Goal: Information Seeking & Learning: Learn about a topic

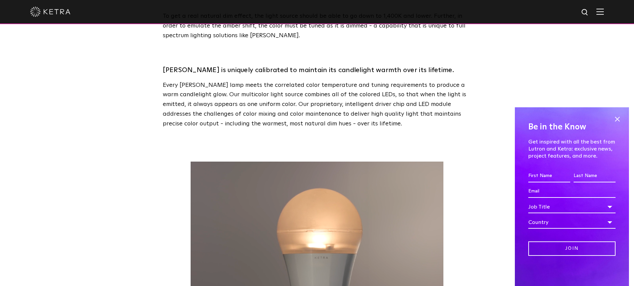
scroll to position [1041, 0]
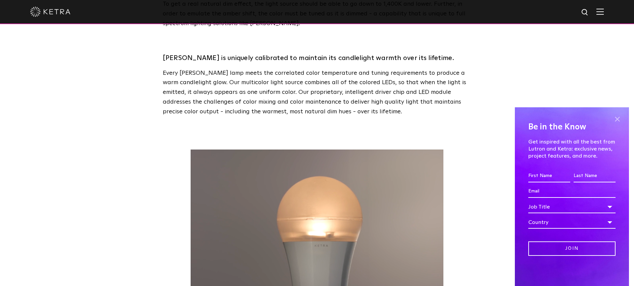
click at [618, 119] on span at bounding box center [617, 119] width 10 height 10
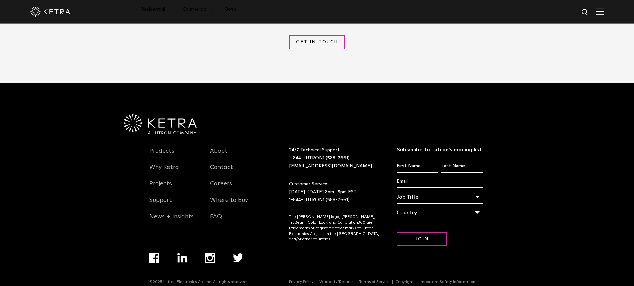
scroll to position [1578, 0]
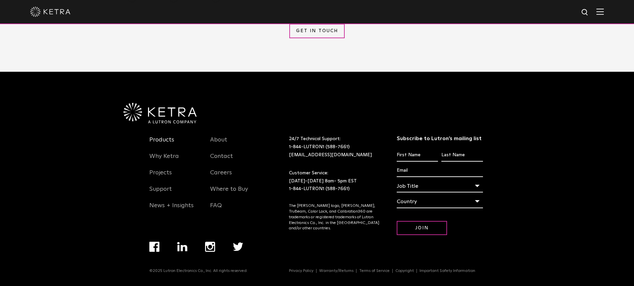
click at [167, 138] on link "Products" at bounding box center [161, 143] width 25 height 15
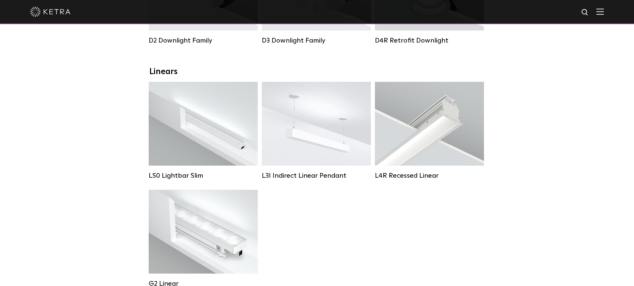
scroll to position [235, 0]
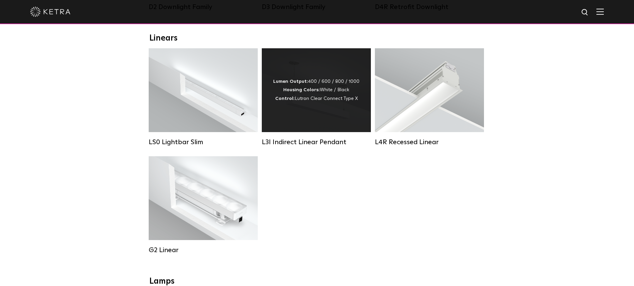
click at [288, 113] on div "Lumen Output: 400 / 600 / 800 / 1000 Housing Colors: White / Black Control: Lut…" at bounding box center [316, 90] width 109 height 84
